Goal: Register for event/course

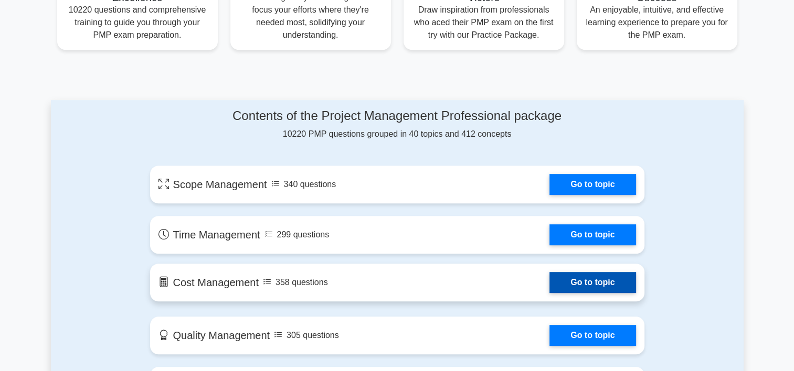
scroll to position [420, 0]
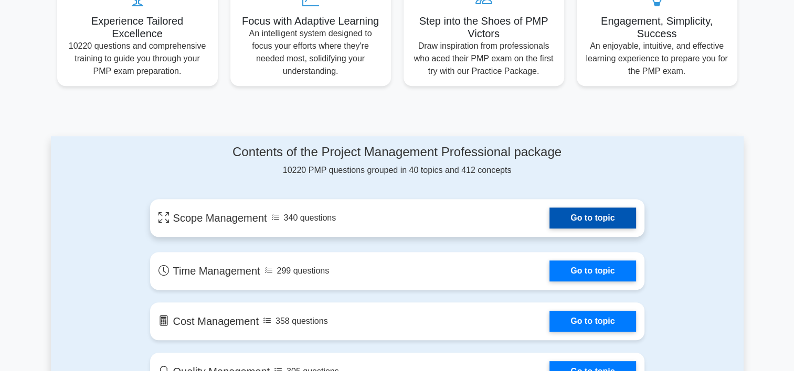
click at [583, 214] on link "Go to topic" at bounding box center [592, 218] width 86 height 21
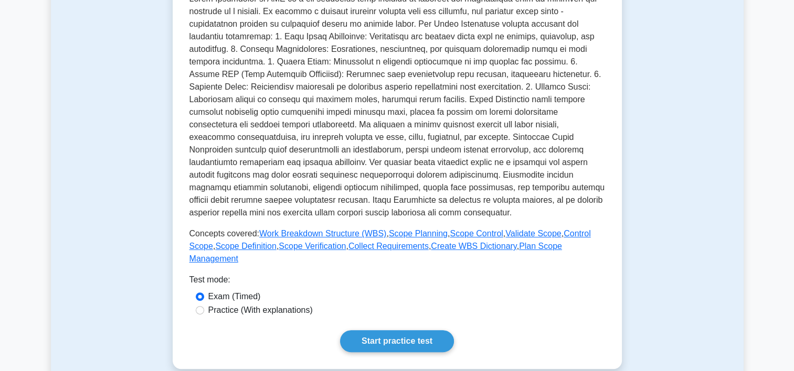
scroll to position [262, 0]
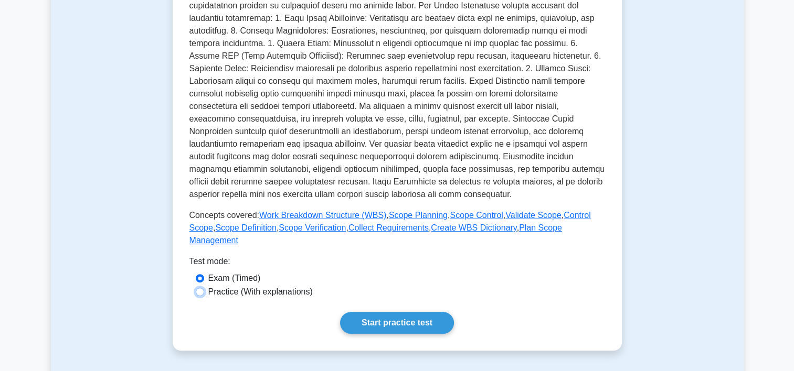
click at [198, 288] on input "Practice (With explanations)" at bounding box center [200, 292] width 8 height 8
radio input "true"
click at [406, 312] on link "Start practice test" at bounding box center [397, 323] width 114 height 22
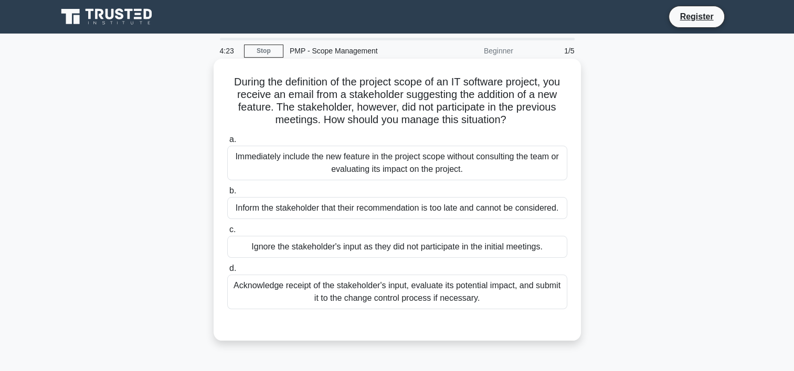
click at [287, 289] on div "Acknowledge receipt of the stakeholder's input, evaluate its potential impact, …" at bounding box center [397, 292] width 340 height 35
click at [227, 272] on input "d. Acknowledge receipt of the stakeholder's input, evaluate its potential impac…" at bounding box center [227, 268] width 0 height 7
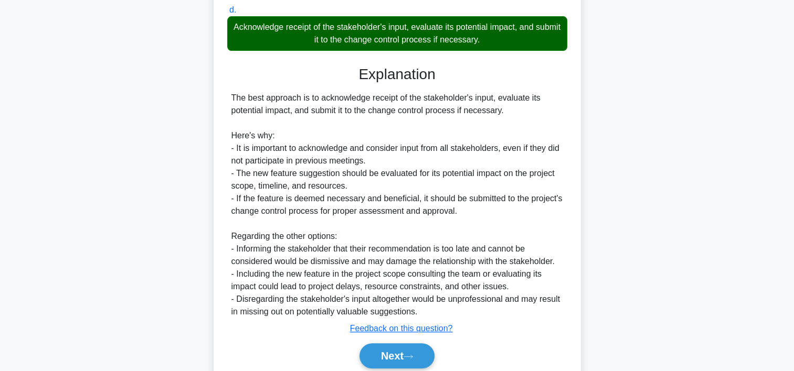
scroll to position [300, 0]
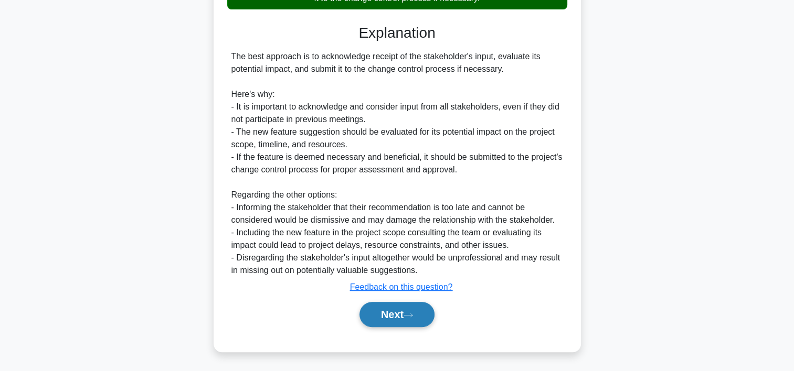
click at [392, 311] on button "Next" at bounding box center [396, 314] width 75 height 25
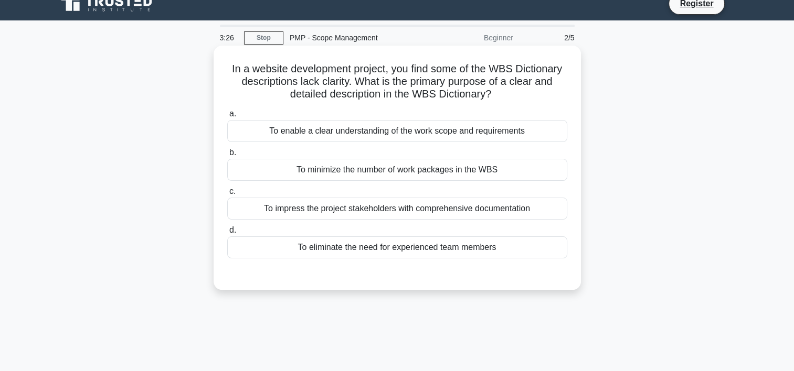
scroll to position [0, 0]
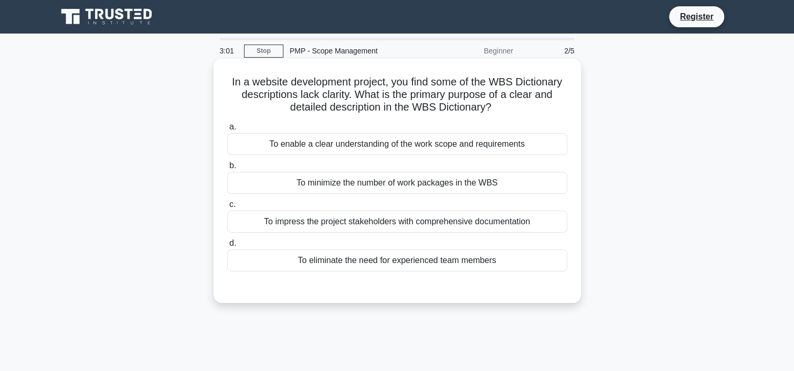
click at [366, 143] on div "To enable a clear understanding of the work scope and requirements" at bounding box center [397, 144] width 340 height 22
click at [227, 131] on input "a. To enable a clear understanding of the work scope and requirements" at bounding box center [227, 127] width 0 height 7
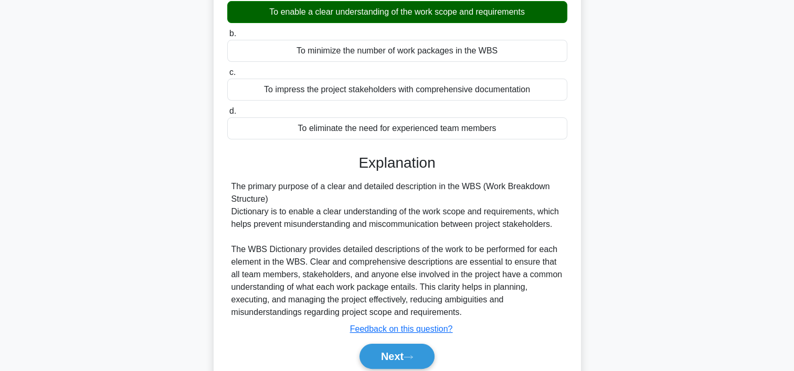
scroll to position [157, 0]
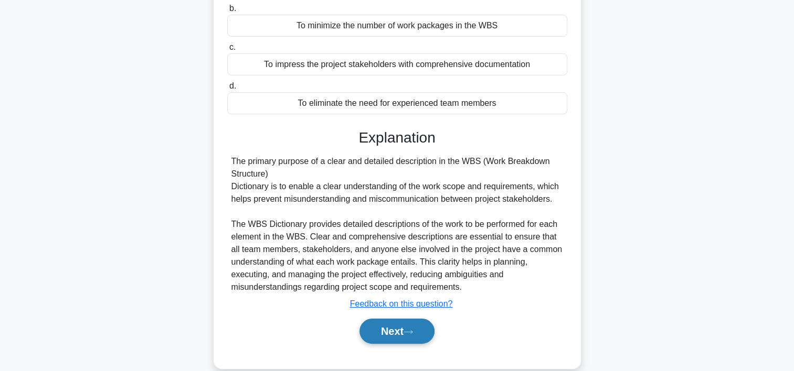
click at [390, 326] on button "Next" at bounding box center [396, 331] width 75 height 25
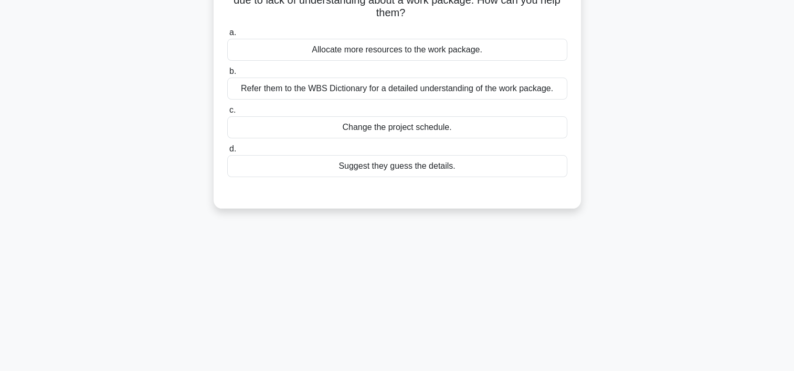
scroll to position [0, 0]
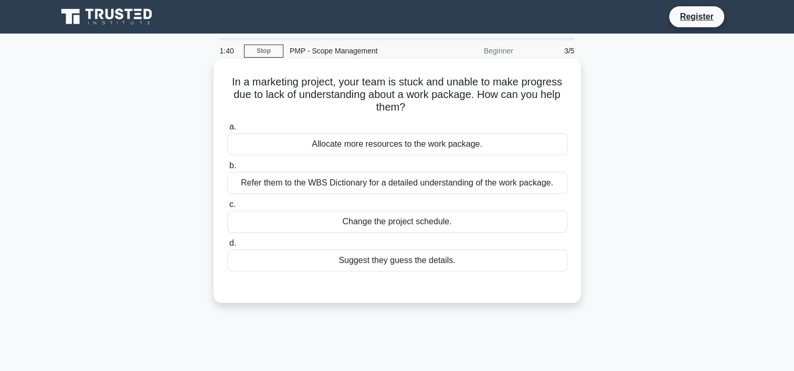
click at [356, 180] on div "Refer them to the WBS Dictionary for a detailed understanding of the work packa…" at bounding box center [397, 183] width 340 height 22
click at [227, 169] on input "b. Refer them to the WBS Dictionary for a detailed understanding of the work pa…" at bounding box center [227, 166] width 0 height 7
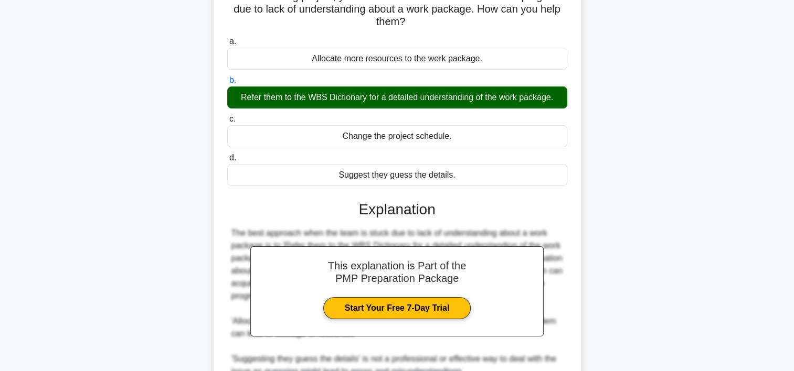
scroll to position [67, 0]
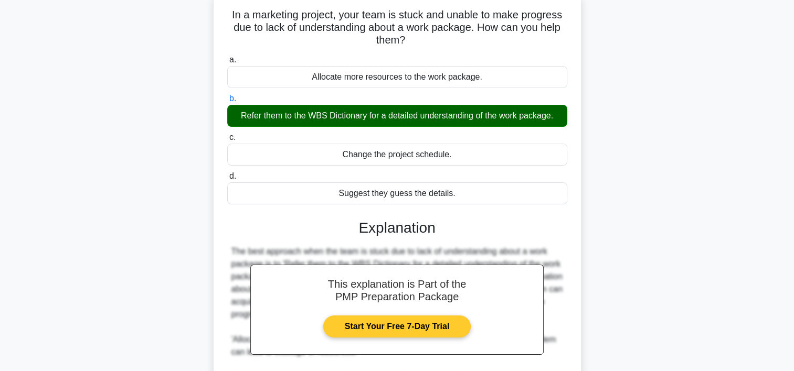
click at [385, 325] on link "Start Your Free 7-Day Trial" at bounding box center [396, 327] width 147 height 22
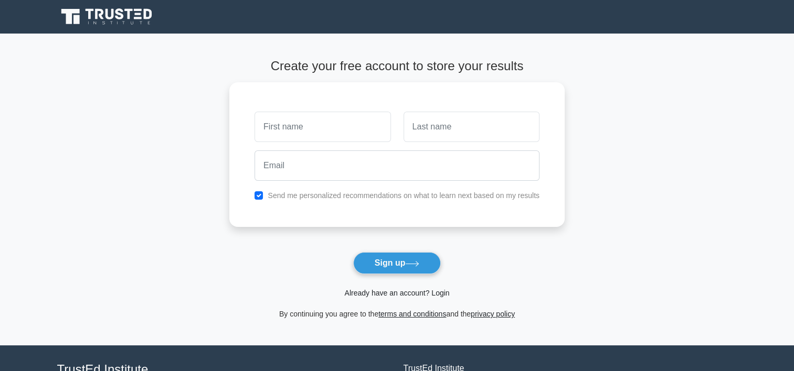
type input "f"
type input "a"
type input "A"
click at [418, 127] on input "text" at bounding box center [471, 124] width 136 height 30
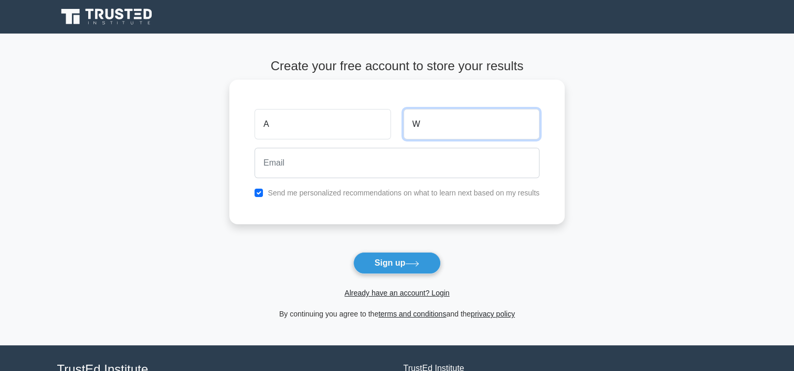
type input "W"
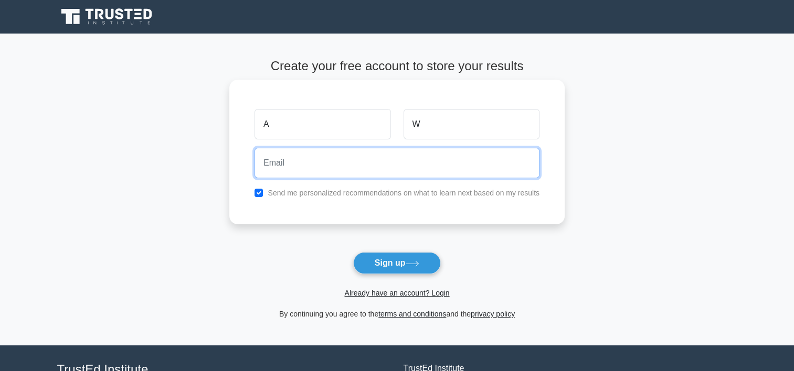
click at [302, 166] on input "email" at bounding box center [396, 163] width 285 height 30
type input "F"
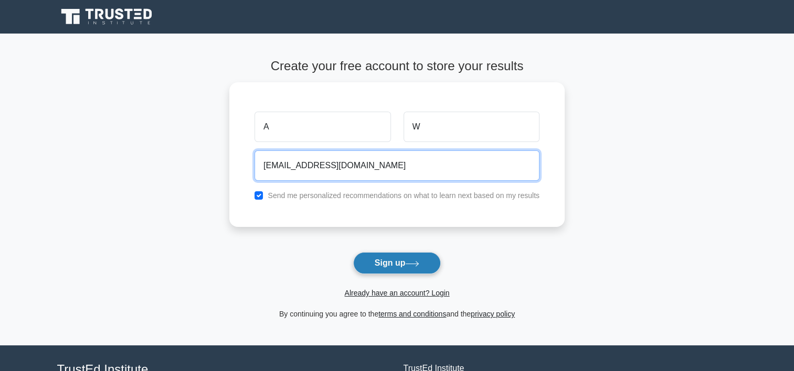
type input "[EMAIL_ADDRESS][DOMAIN_NAME]"
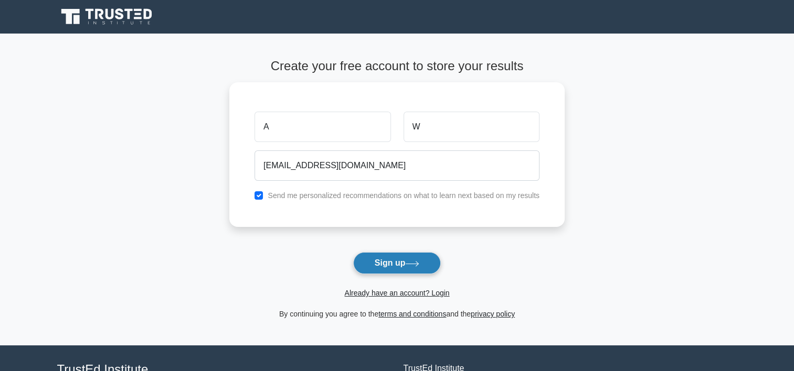
click at [377, 263] on button "Sign up" at bounding box center [397, 263] width 88 height 22
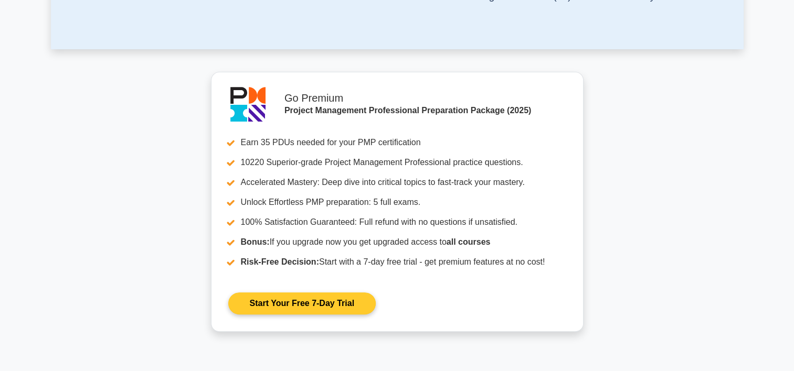
scroll to position [420, 0]
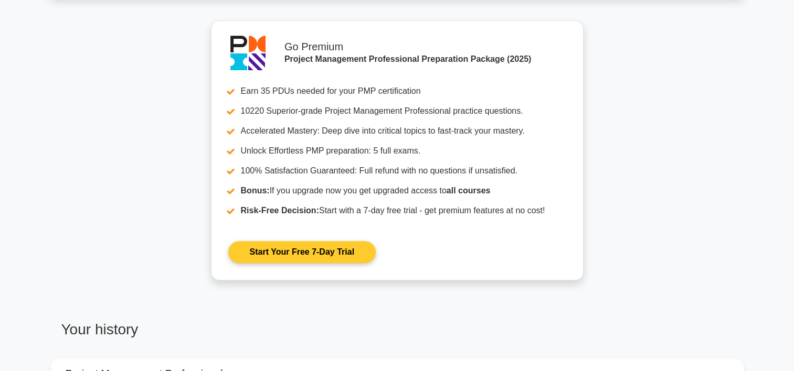
click at [276, 252] on link "Start Your Free 7-Day Trial" at bounding box center [301, 252] width 147 height 22
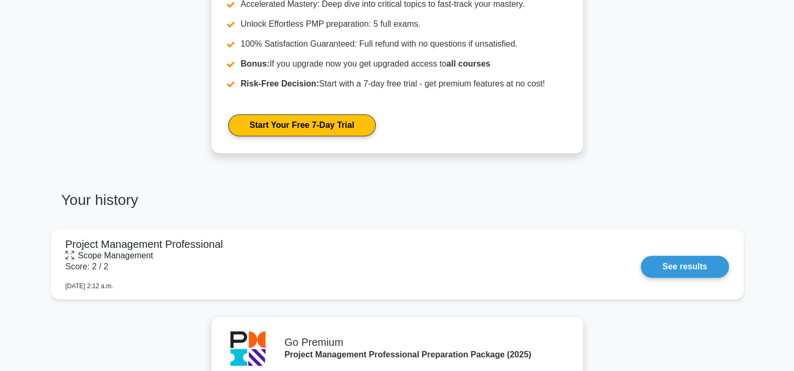
scroll to position [630, 0]
